Goal: Find contact information: Find contact information

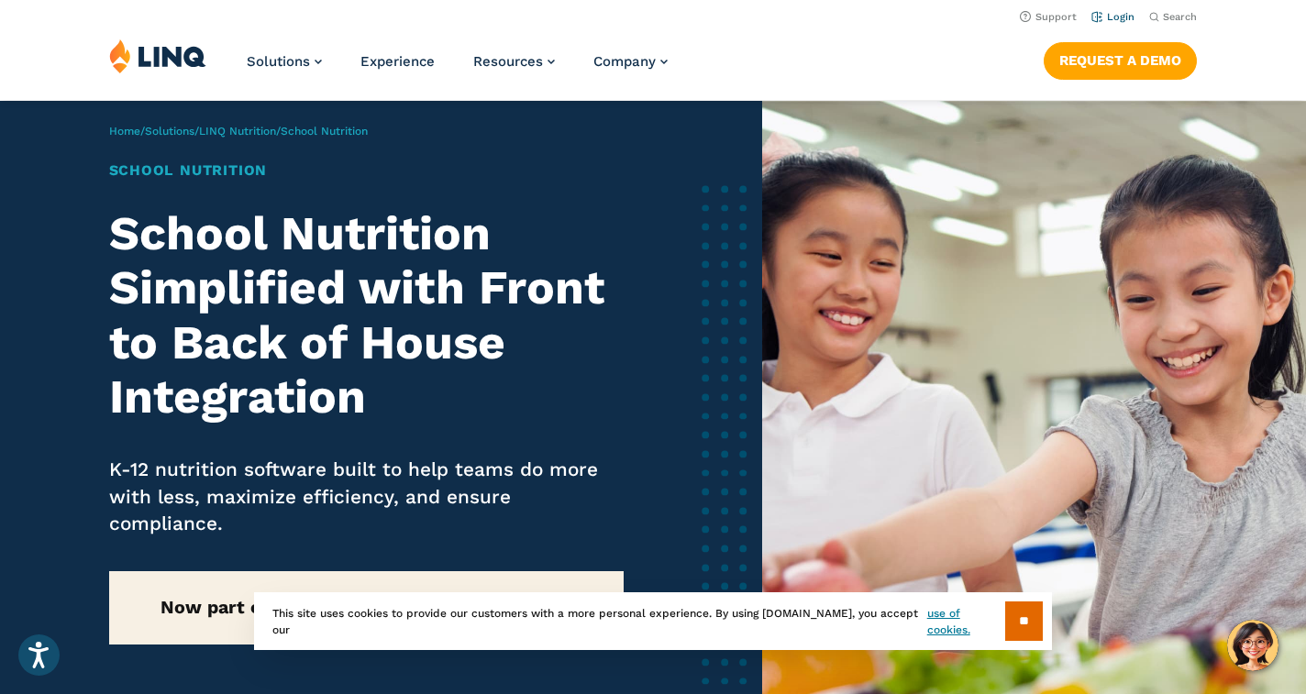
click at [1099, 15] on link "Login" at bounding box center [1113, 17] width 43 height 12
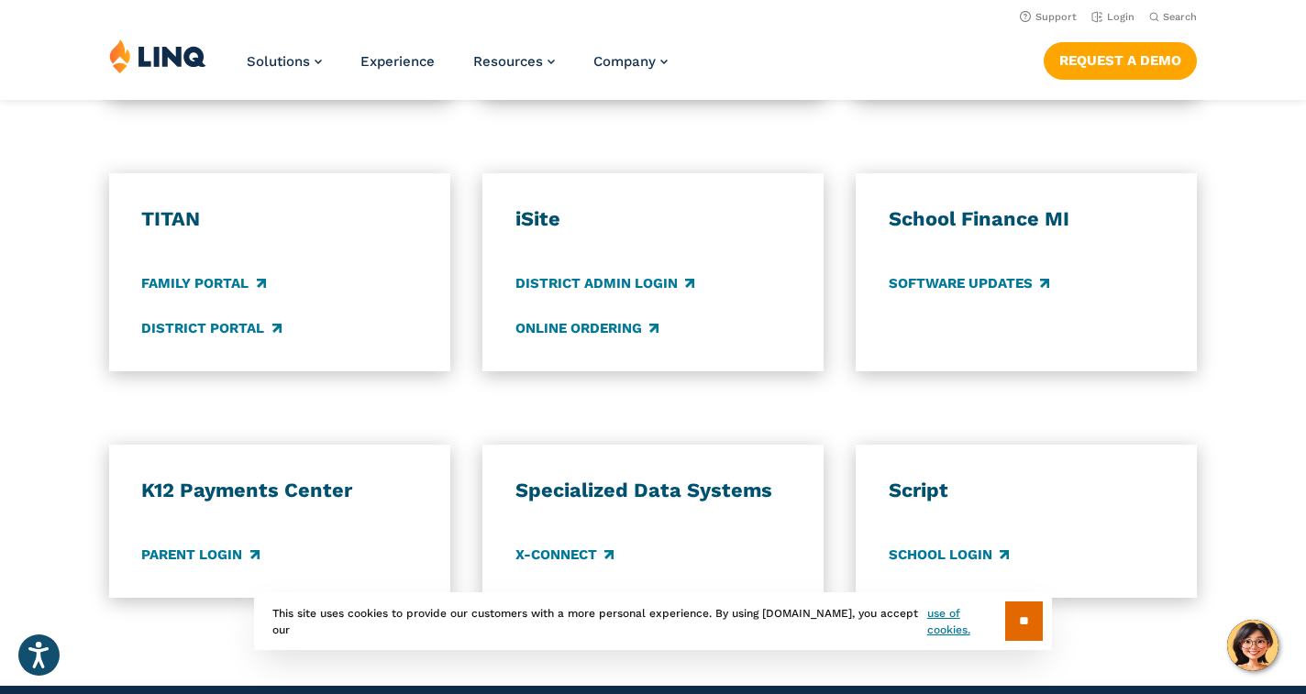
scroll to position [1383, 0]
click at [235, 318] on link "District Portal" at bounding box center [210, 328] width 139 height 20
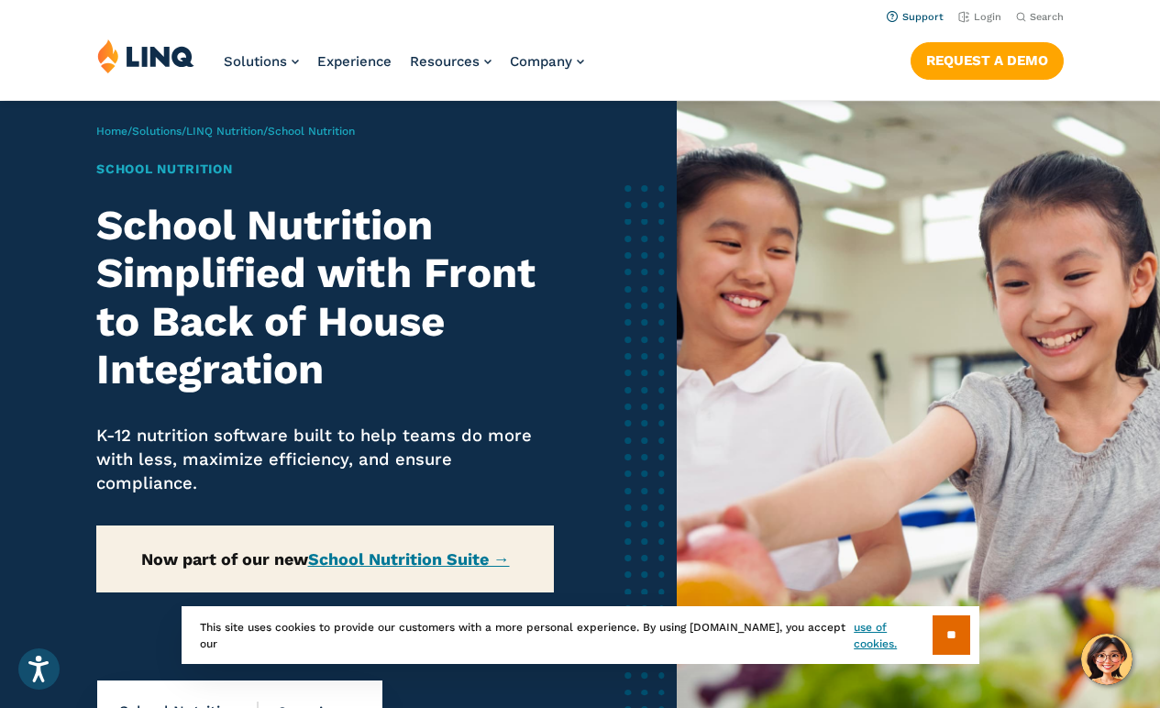
click at [914, 24] on li "Support" at bounding box center [915, 16] width 57 height 20
click at [922, 15] on link "Support" at bounding box center [915, 17] width 57 height 12
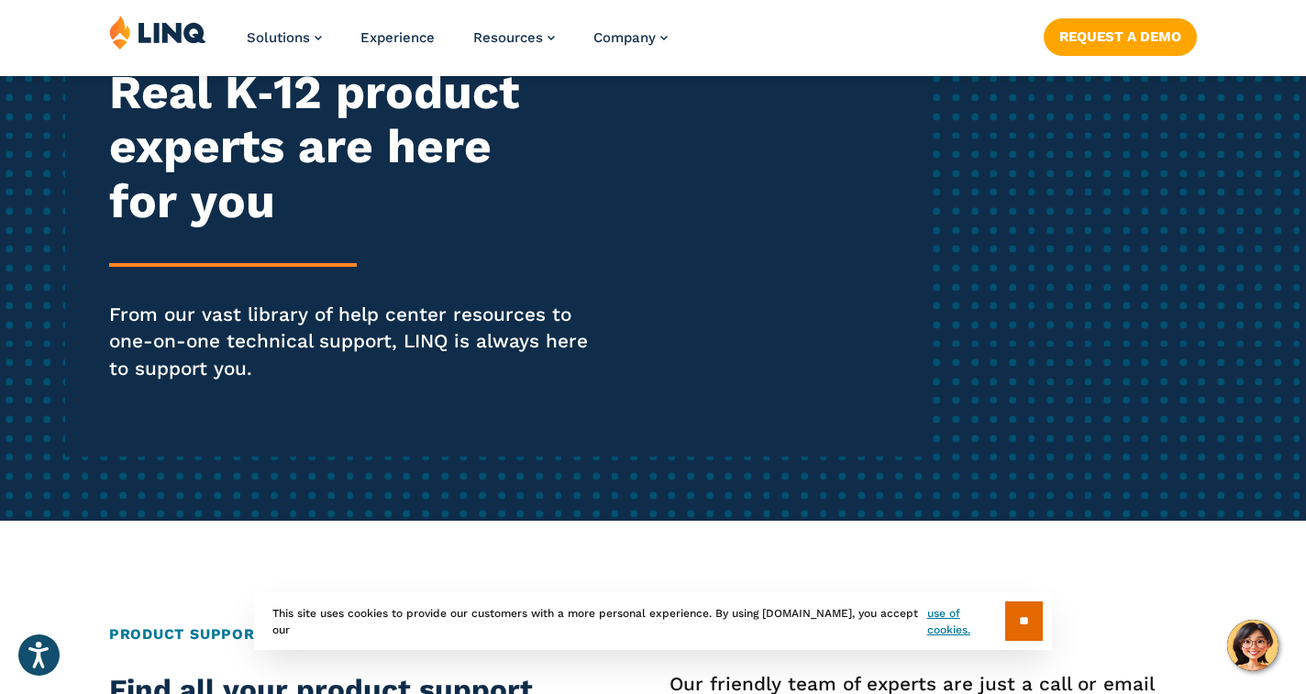
scroll to position [251, 0]
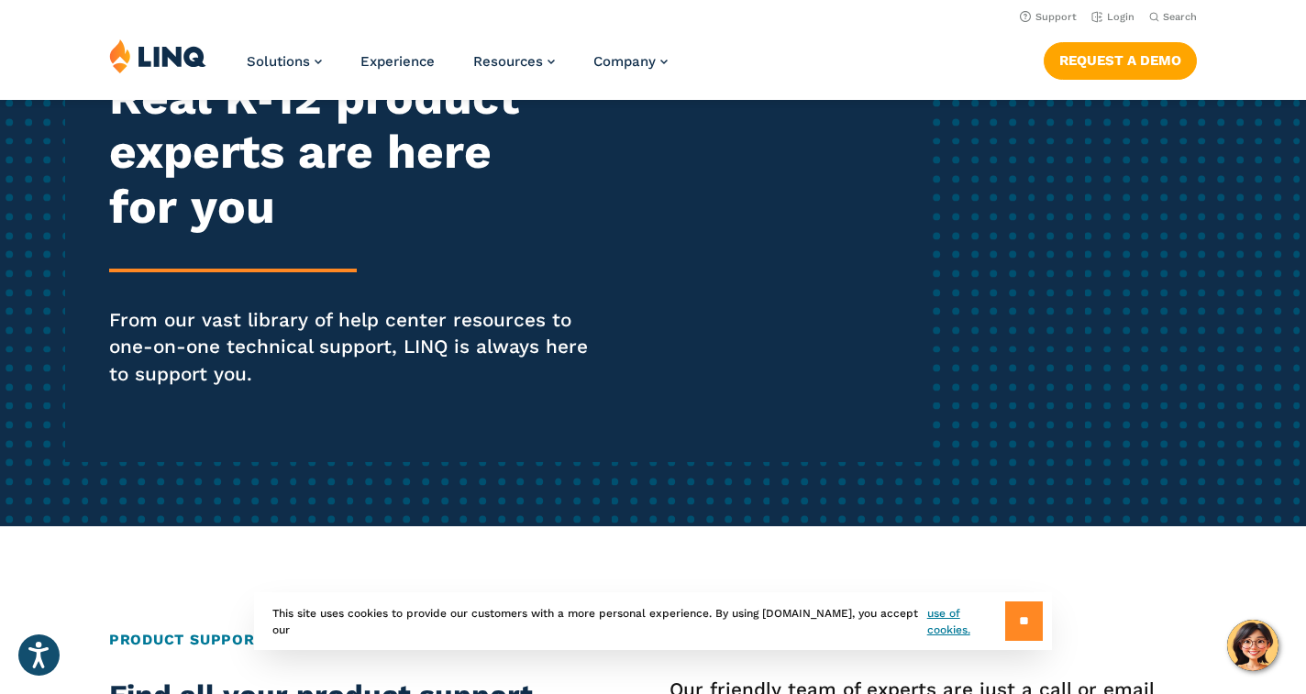
click at [1028, 615] on input "**" at bounding box center [1024, 621] width 38 height 39
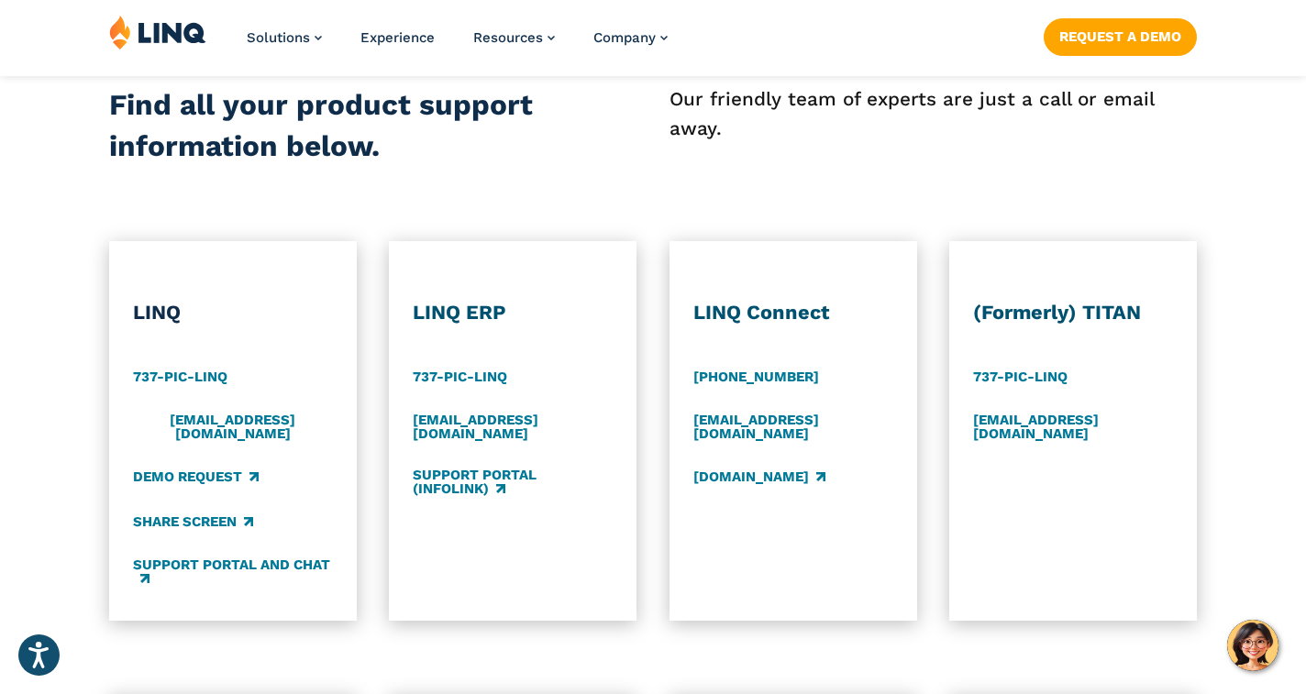
scroll to position [926, 0]
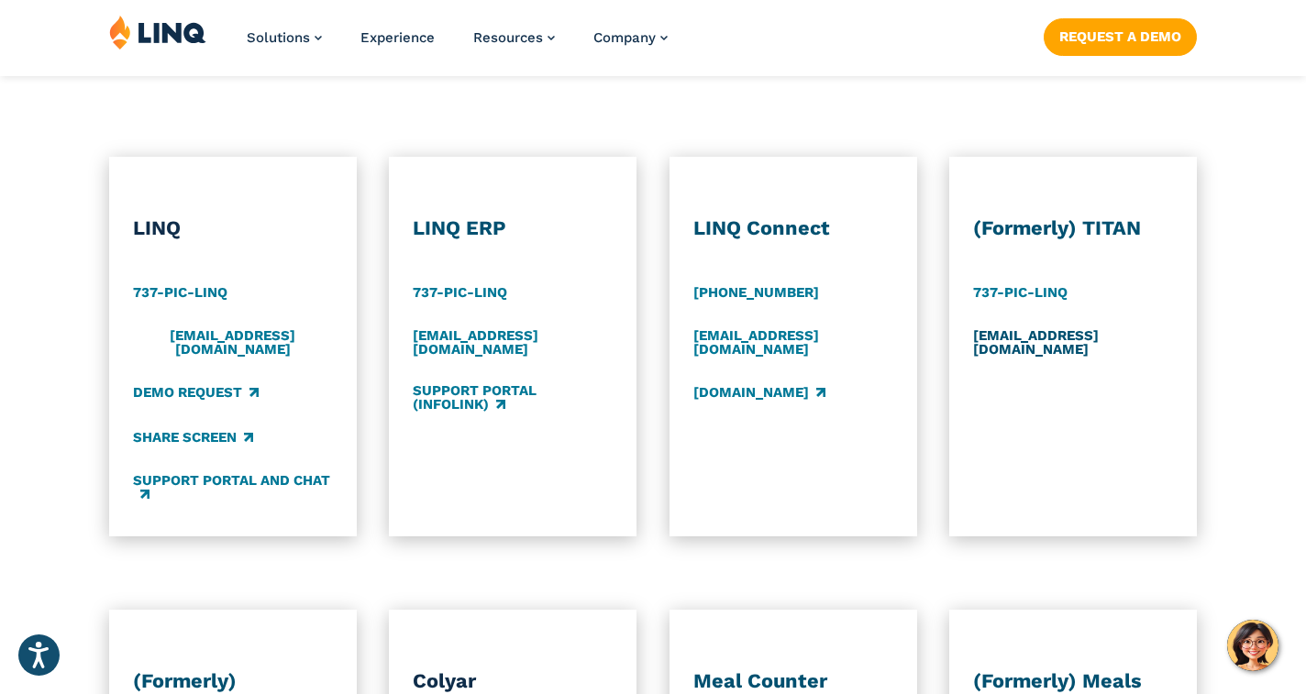
click at [1014, 337] on link "support@titank12.com" at bounding box center [1073, 342] width 200 height 30
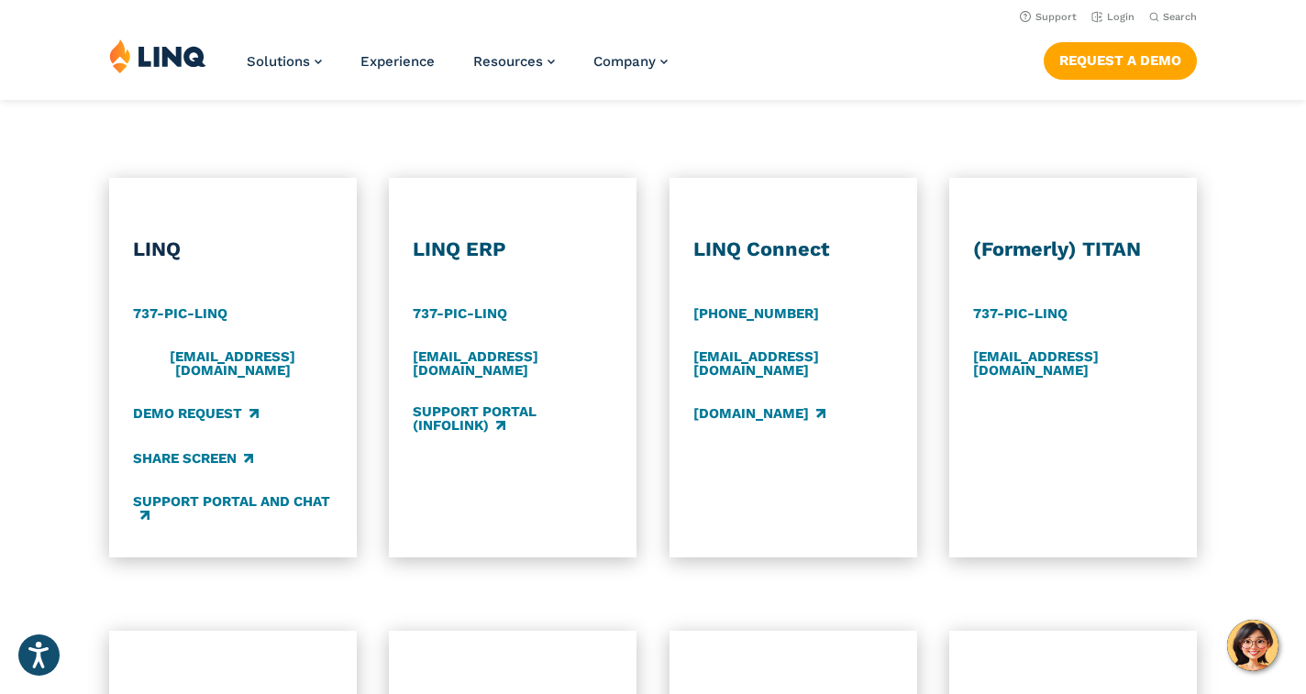
scroll to position [898, 0]
